Goal: Transaction & Acquisition: Book appointment/travel/reservation

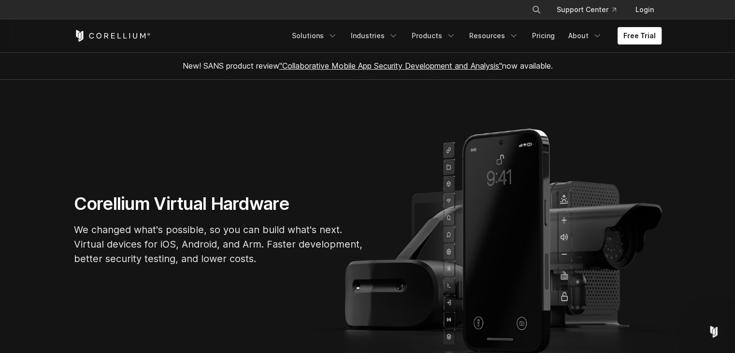
click at [640, 35] on link "Free Trial" at bounding box center [639, 35] width 44 height 17
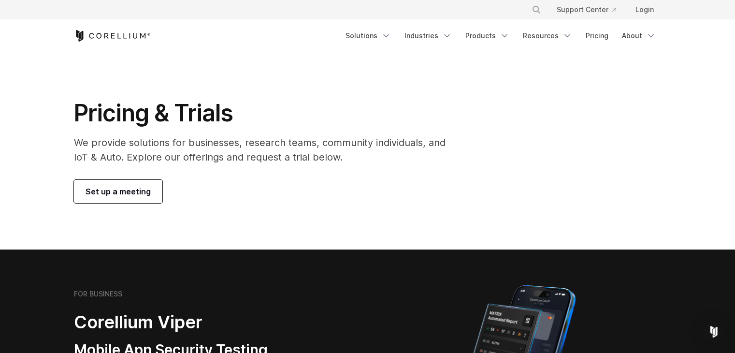
click at [133, 193] on span "Set up a meeting" at bounding box center [117, 191] width 65 height 12
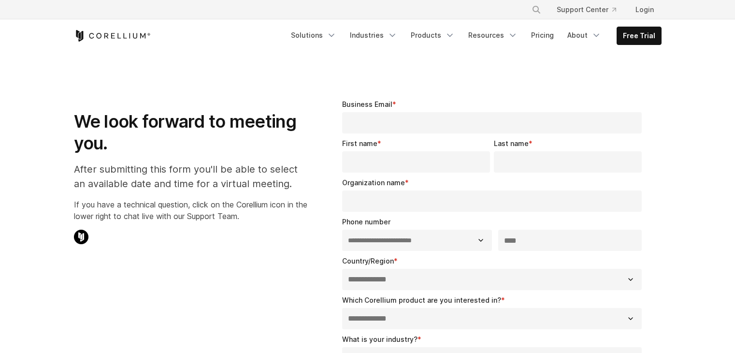
select select "**"
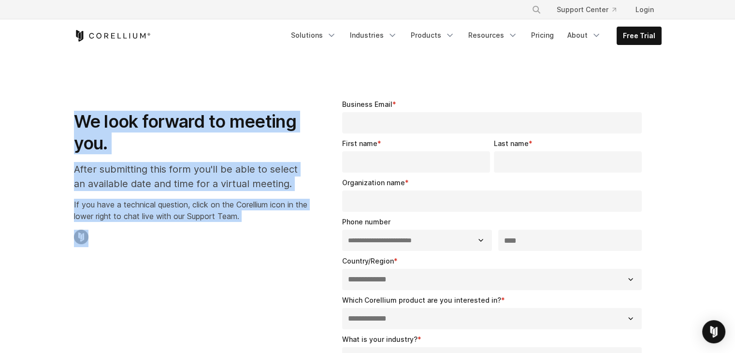
drag, startPoint x: 73, startPoint y: 124, endPoint x: 256, endPoint y: 252, distance: 223.5
click at [256, 252] on div "We look forward to meeting you. After submitting this form you'll be able to se…" at bounding box center [190, 169] width 253 height 171
copy div "We look forward to meeting you. After submitting this form you'll be able to se…"
click at [553, 32] on link "Pricing" at bounding box center [542, 35] width 34 height 17
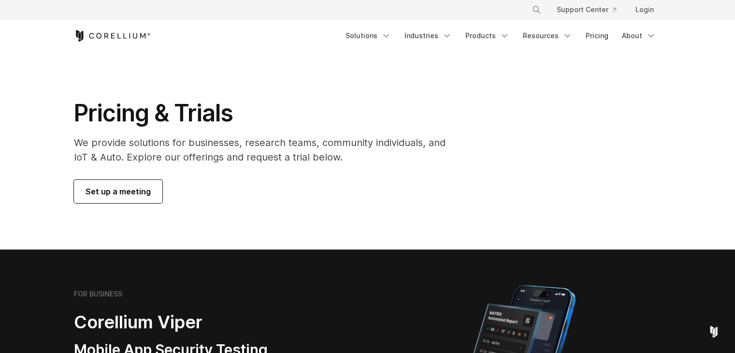
click at [143, 194] on span "Set up a meeting" at bounding box center [117, 191] width 65 height 12
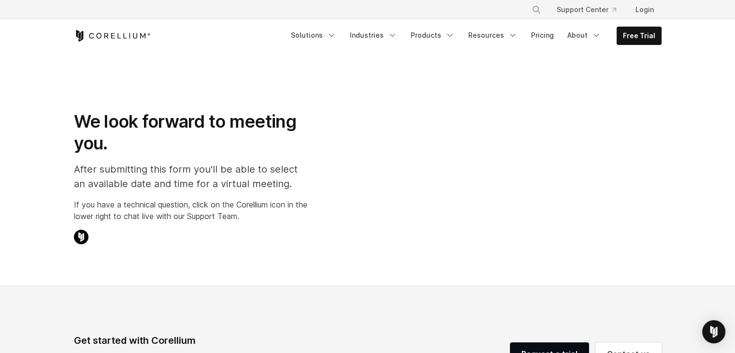
select select "**"
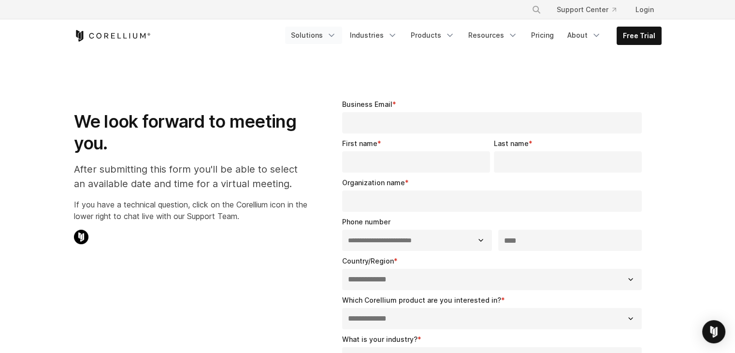
click at [323, 42] on link "Solutions" at bounding box center [313, 35] width 57 height 17
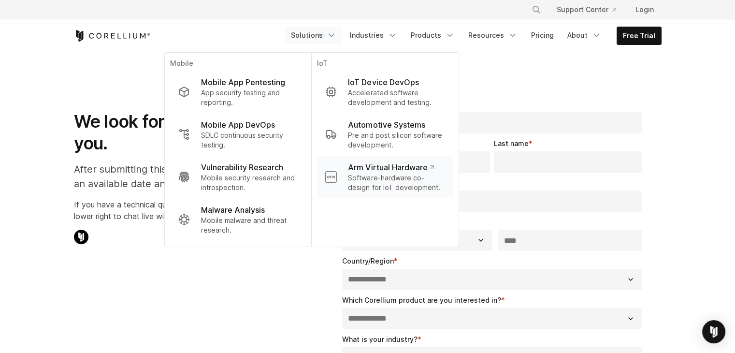
click at [378, 180] on p "Software-hardware co-design for IoT development." at bounding box center [396, 182] width 97 height 19
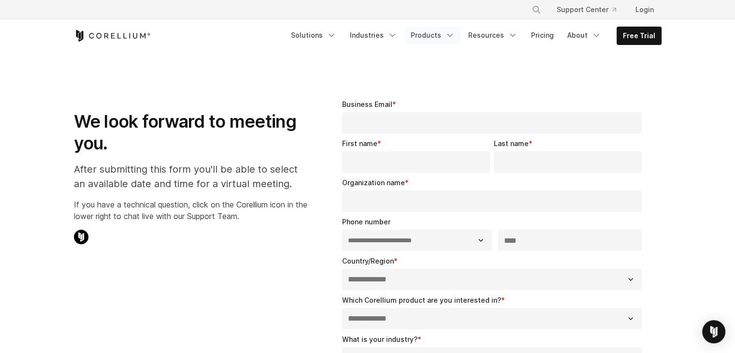
click at [424, 37] on link "Products" at bounding box center [433, 35] width 56 height 17
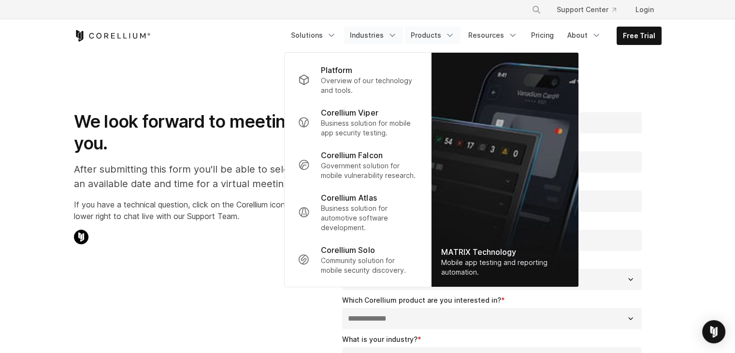
click at [392, 38] on link "Industries" at bounding box center [373, 35] width 59 height 17
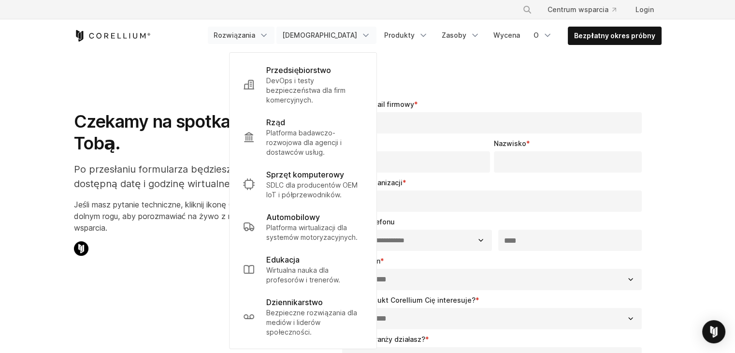
click at [255, 38] on font "Rozwiązania" at bounding box center [234, 35] width 42 height 8
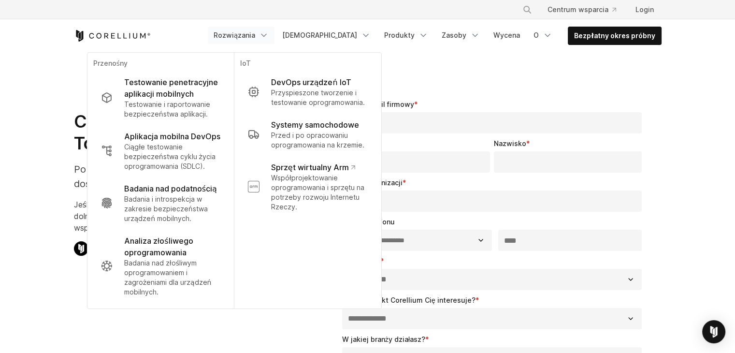
click at [124, 269] on div "**********" at bounding box center [367, 342] width 607 height 516
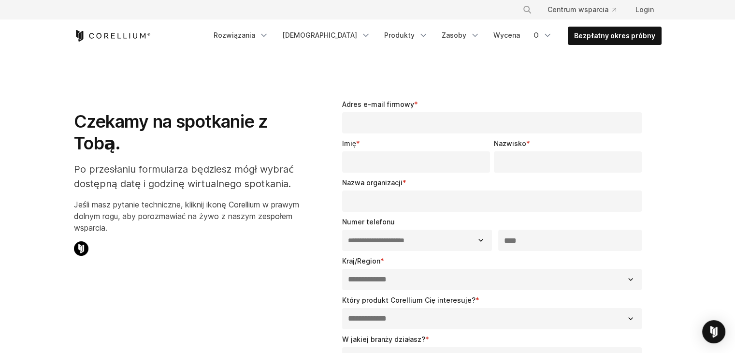
click at [348, 45] on div "Bezpłatny okres próbny Rozwiązania Przenośny" at bounding box center [367, 35] width 587 height 33
click at [345, 33] on font "[DEMOGRAPHIC_DATA]" at bounding box center [319, 35] width 75 height 8
